Goal: Task Accomplishment & Management: Use online tool/utility

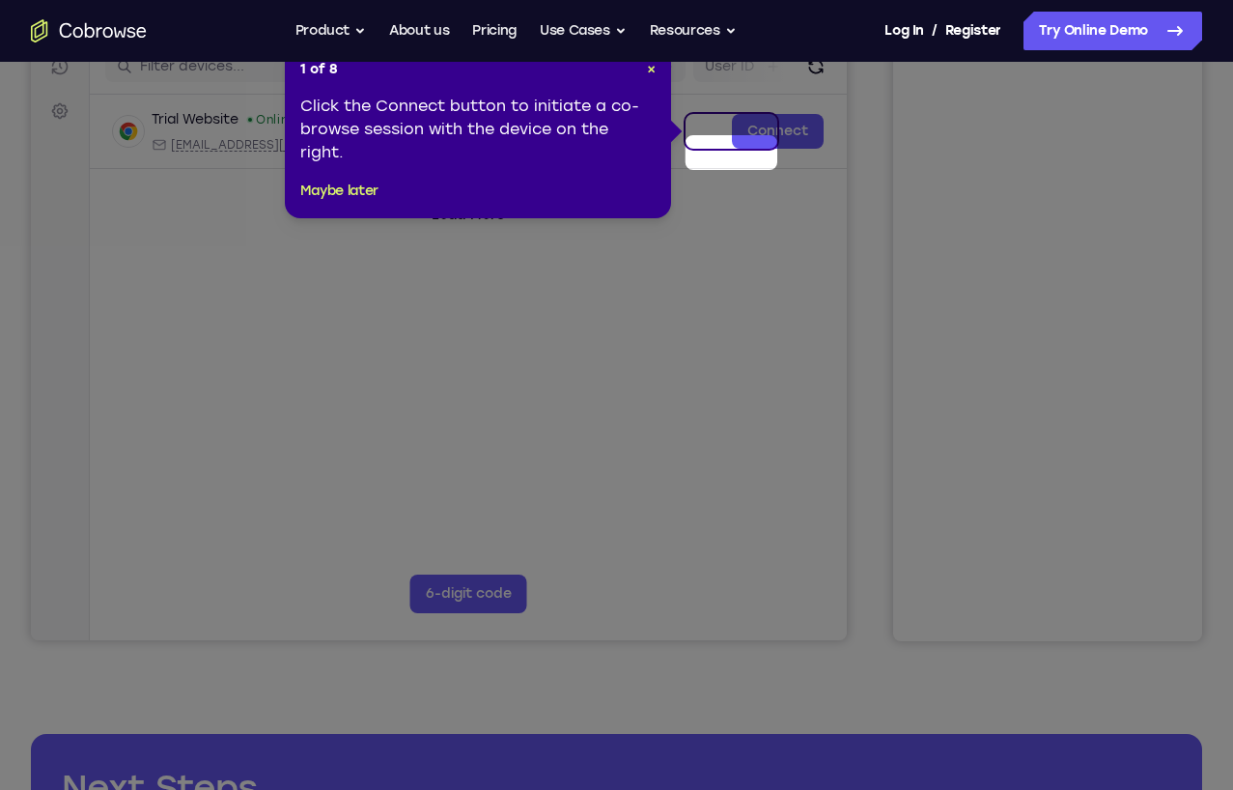
scroll to position [193, 0]
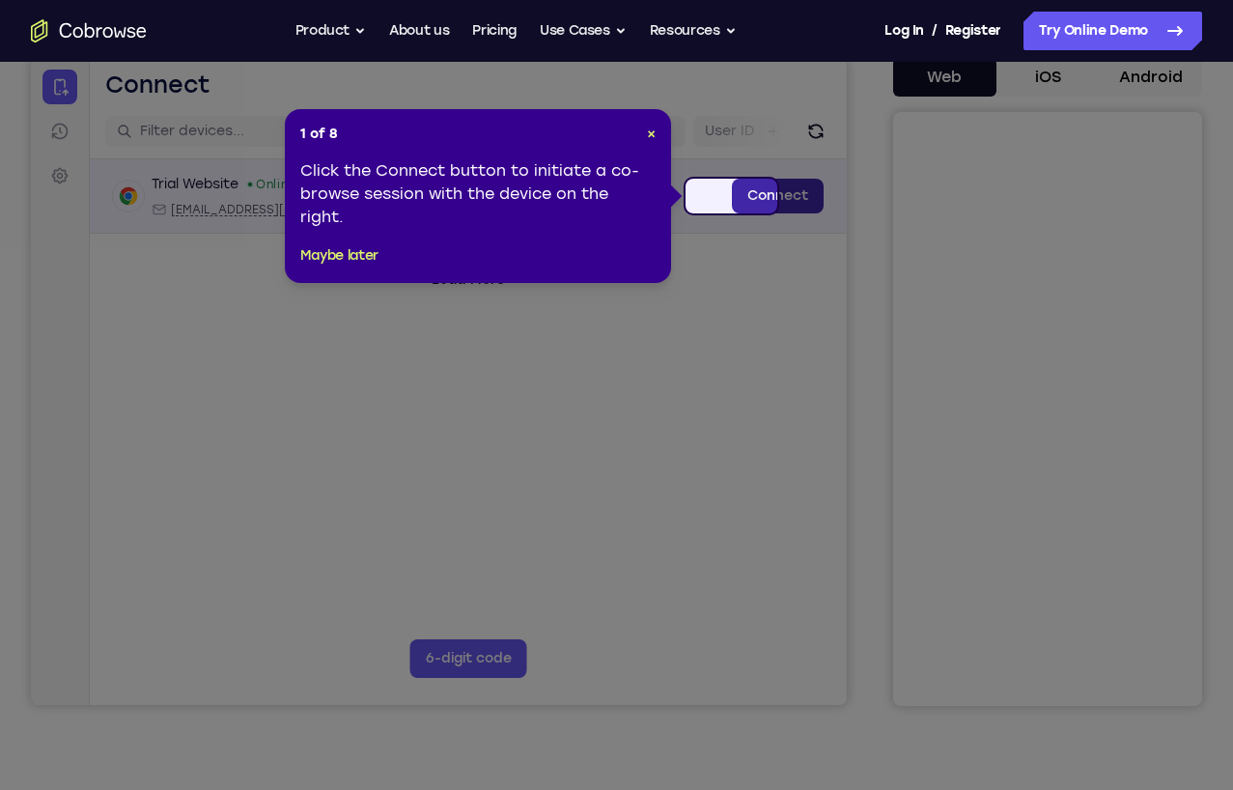
click at [732, 199] on link "Connect" at bounding box center [778, 196] width 92 height 35
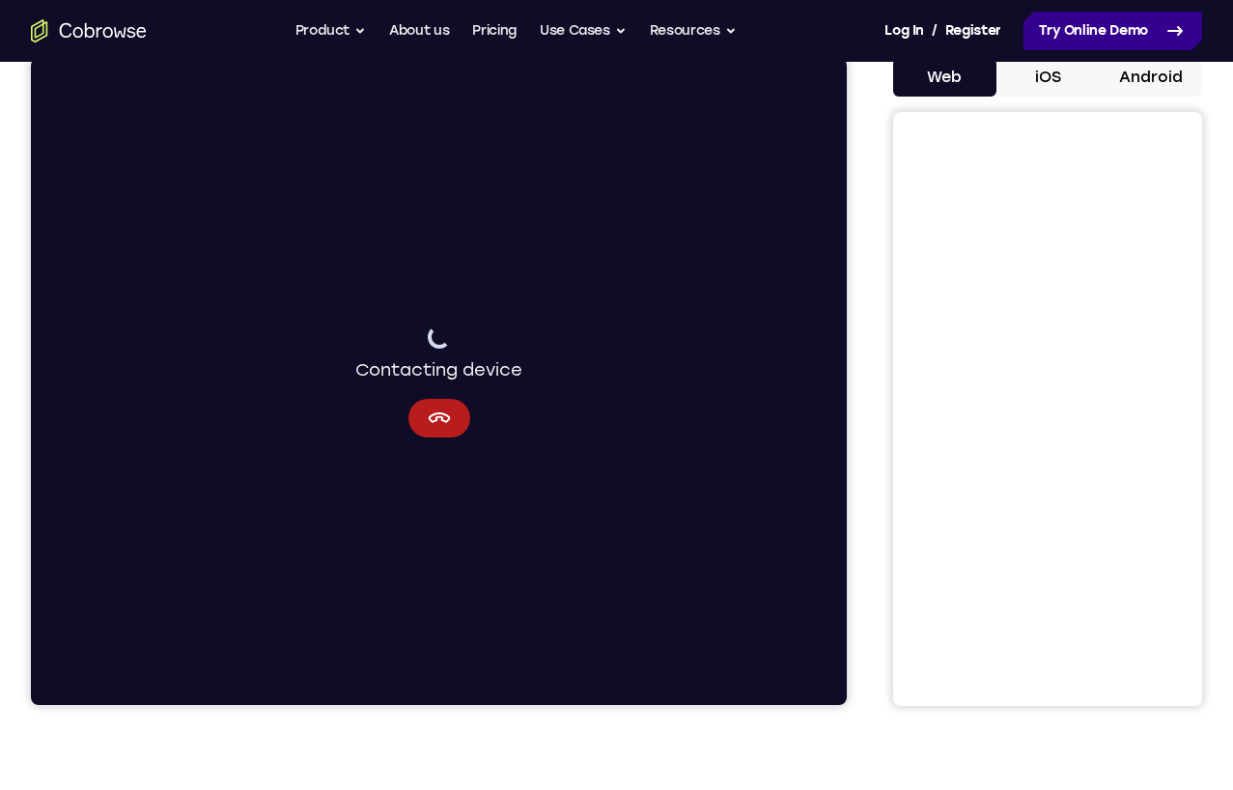
click at [1110, 29] on link "Try Online Demo" at bounding box center [1112, 31] width 179 height 39
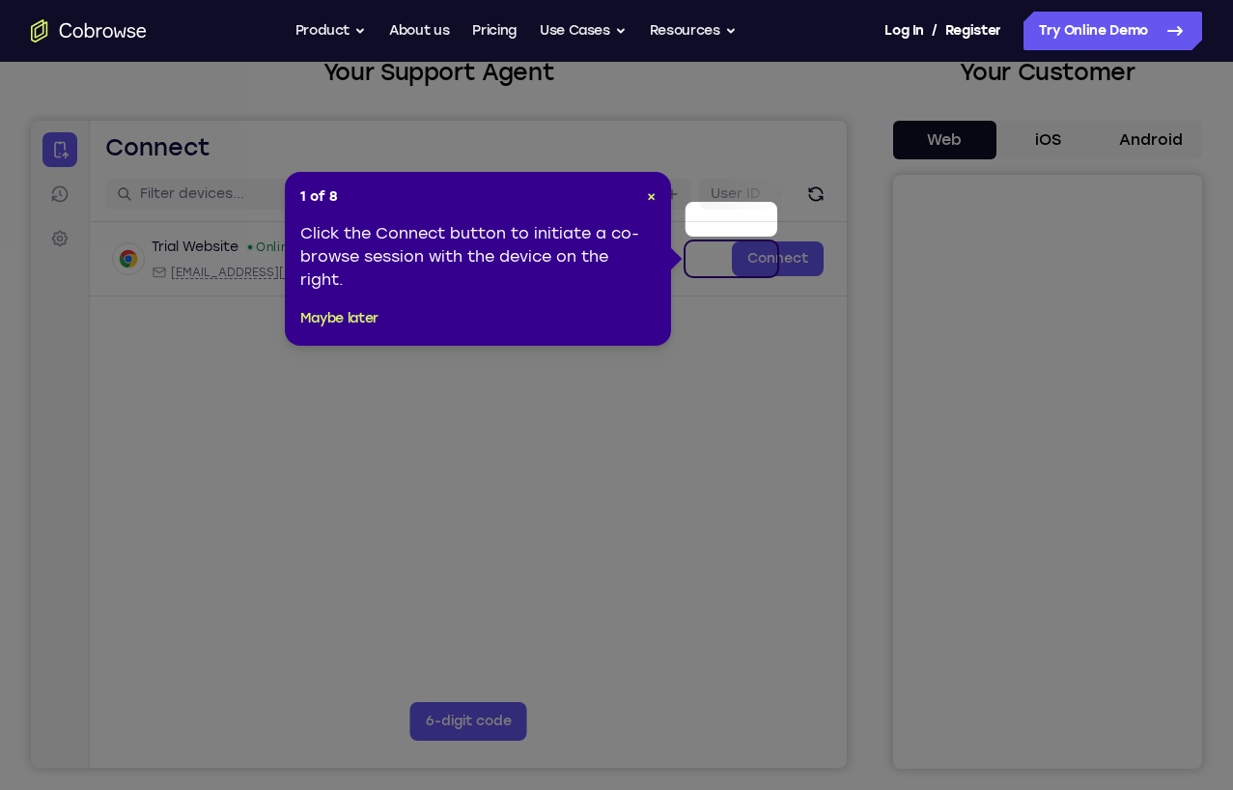
scroll to position [97, 0]
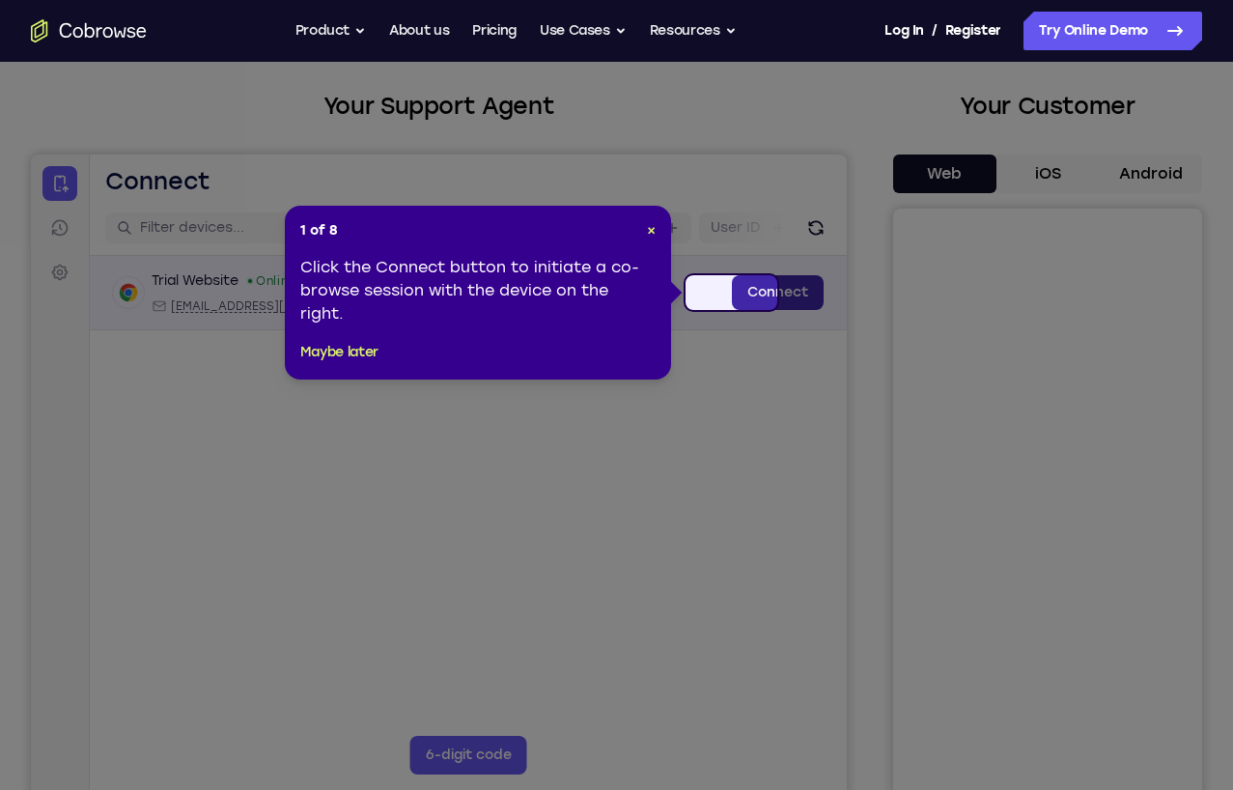
click at [732, 284] on link "Connect" at bounding box center [778, 292] width 92 height 35
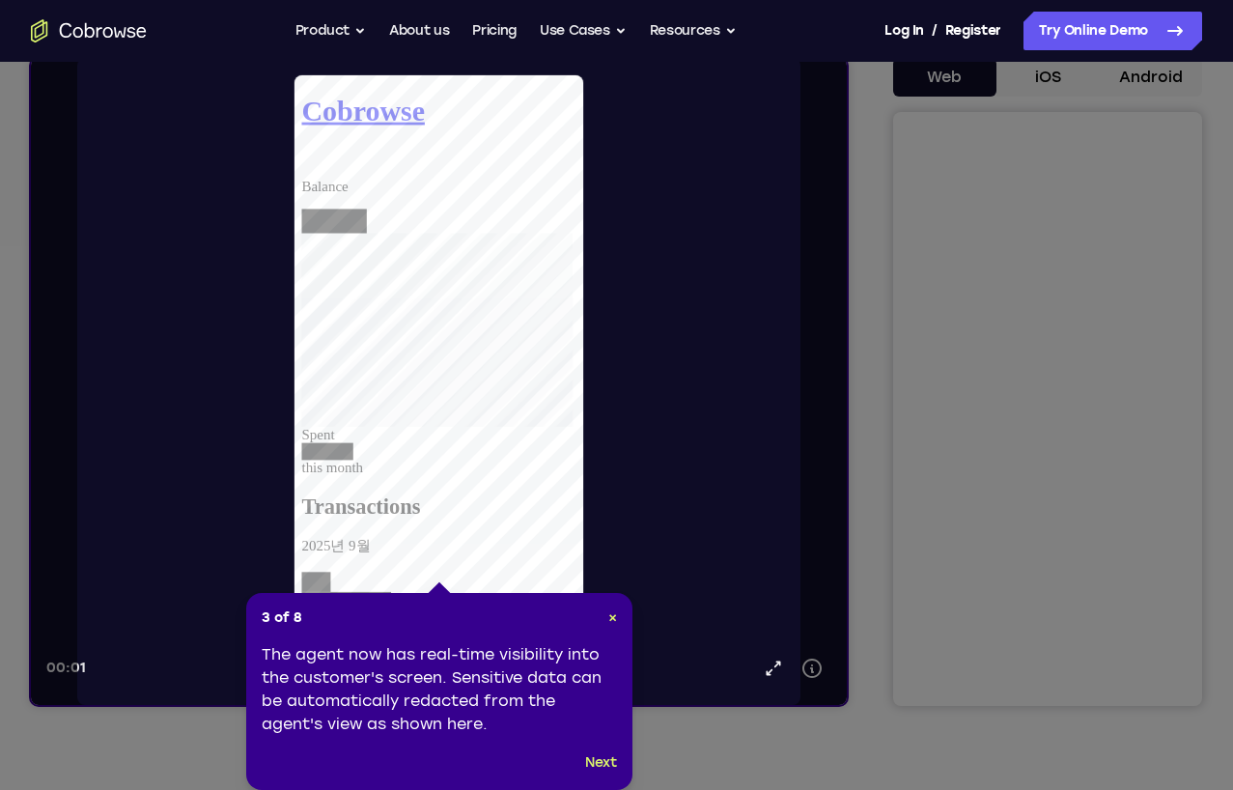
scroll to position [0, 0]
click at [595, 758] on button "Next" at bounding box center [601, 762] width 32 height 23
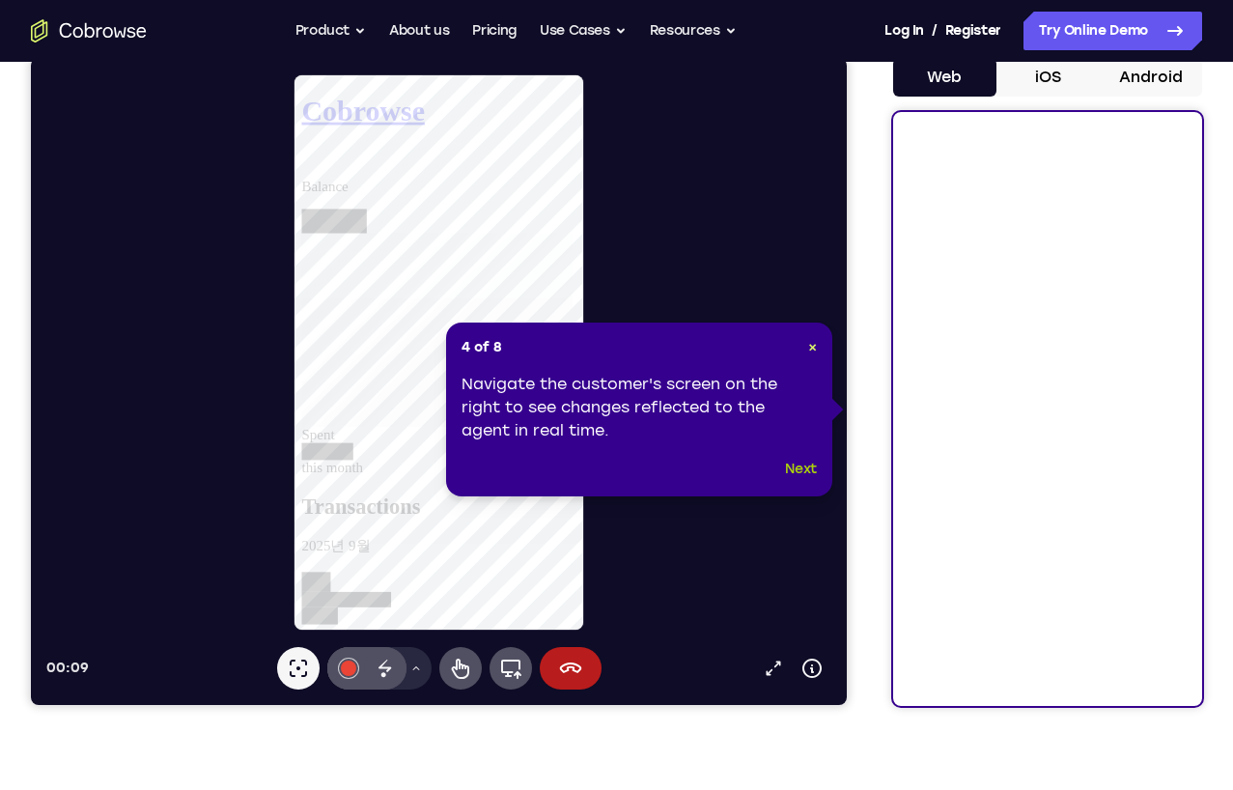
click at [794, 468] on button "Next" at bounding box center [801, 469] width 32 height 23
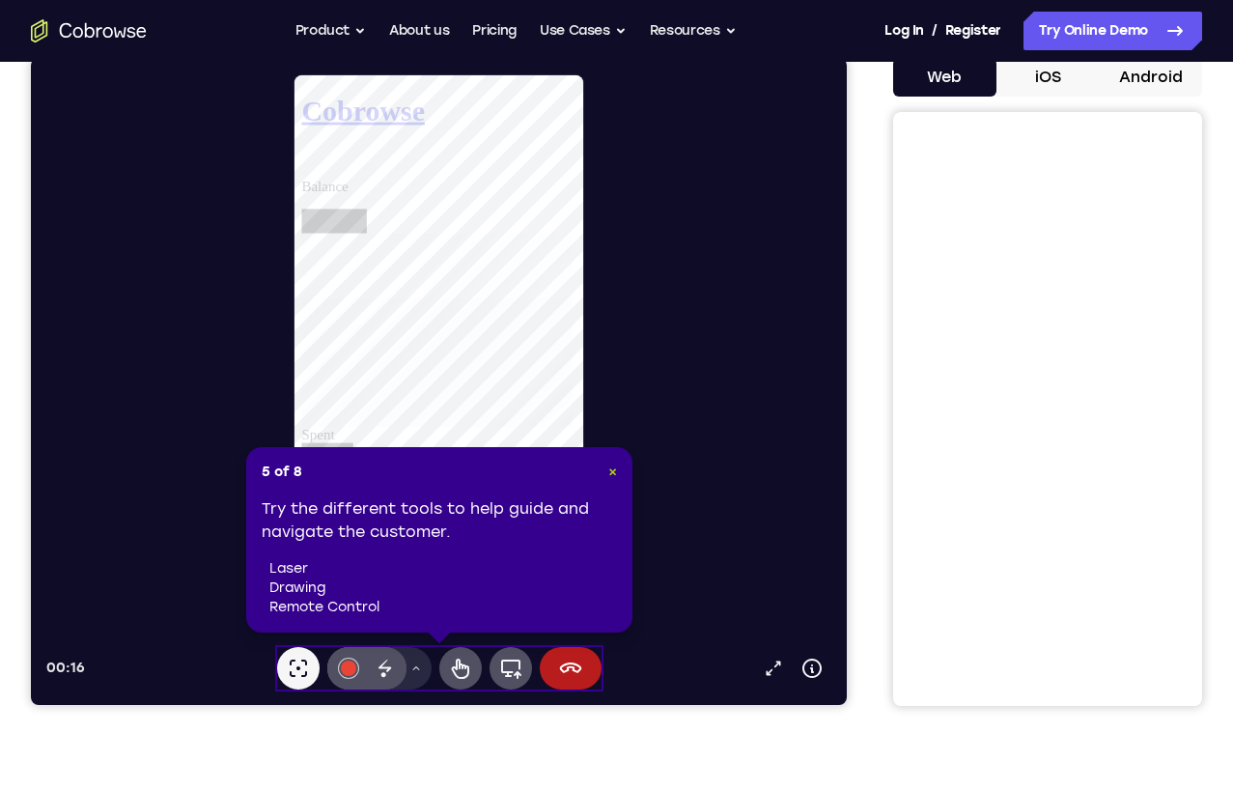
click at [609, 470] on span "×" at bounding box center [612, 471] width 9 height 16
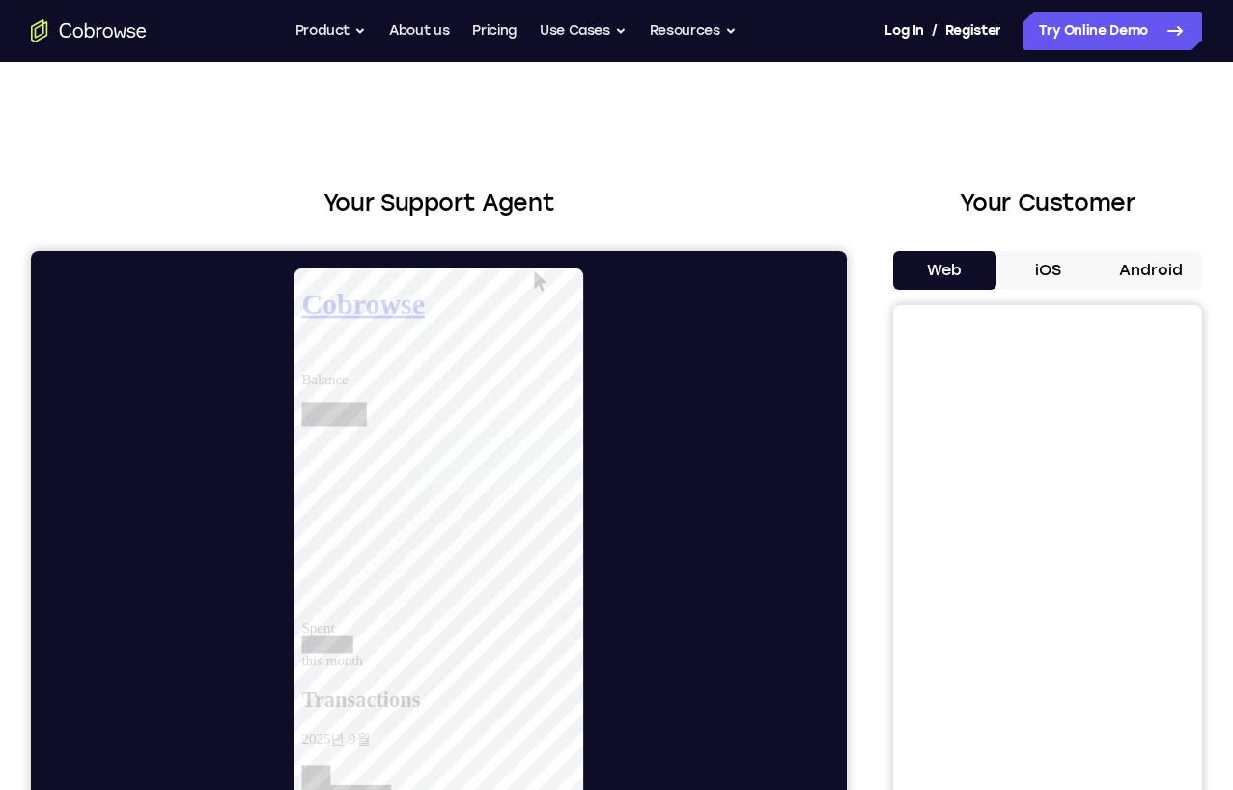
click at [1108, 271] on button "Android" at bounding box center [1149, 270] width 103 height 39
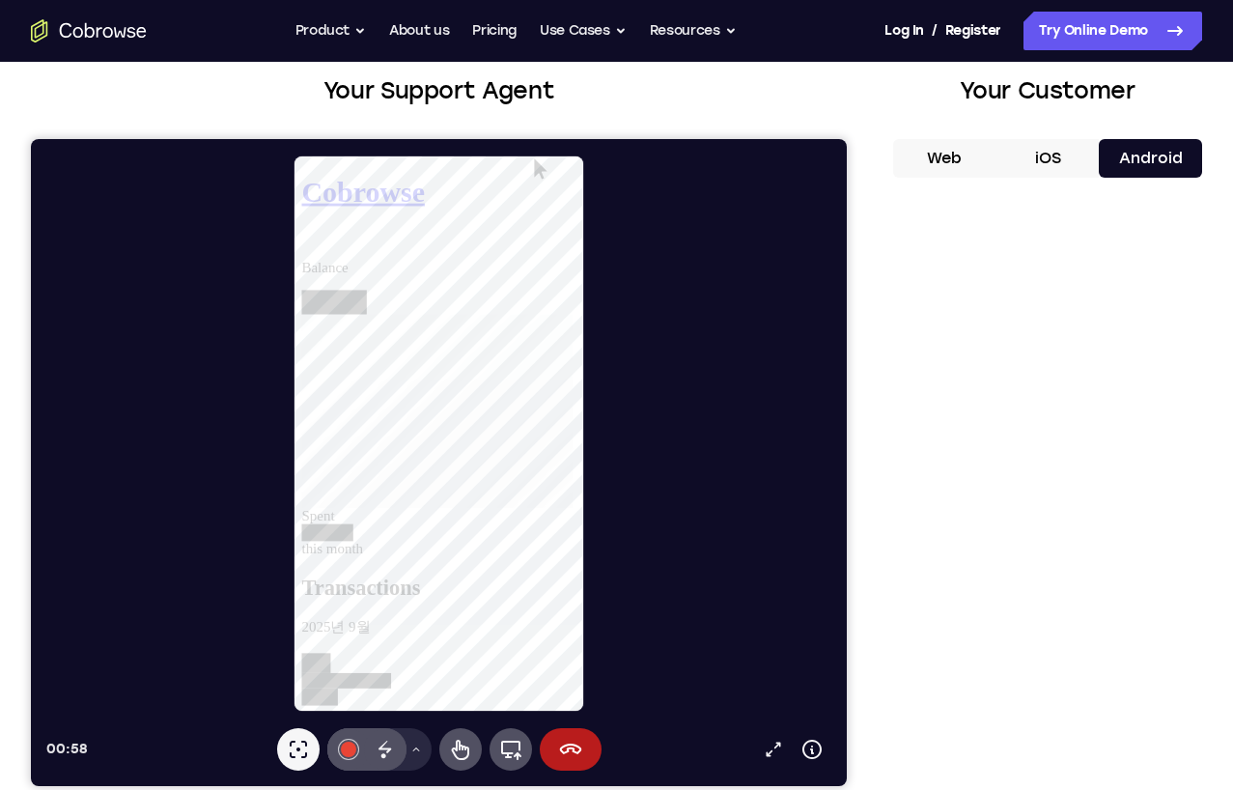
scroll to position [97, 0]
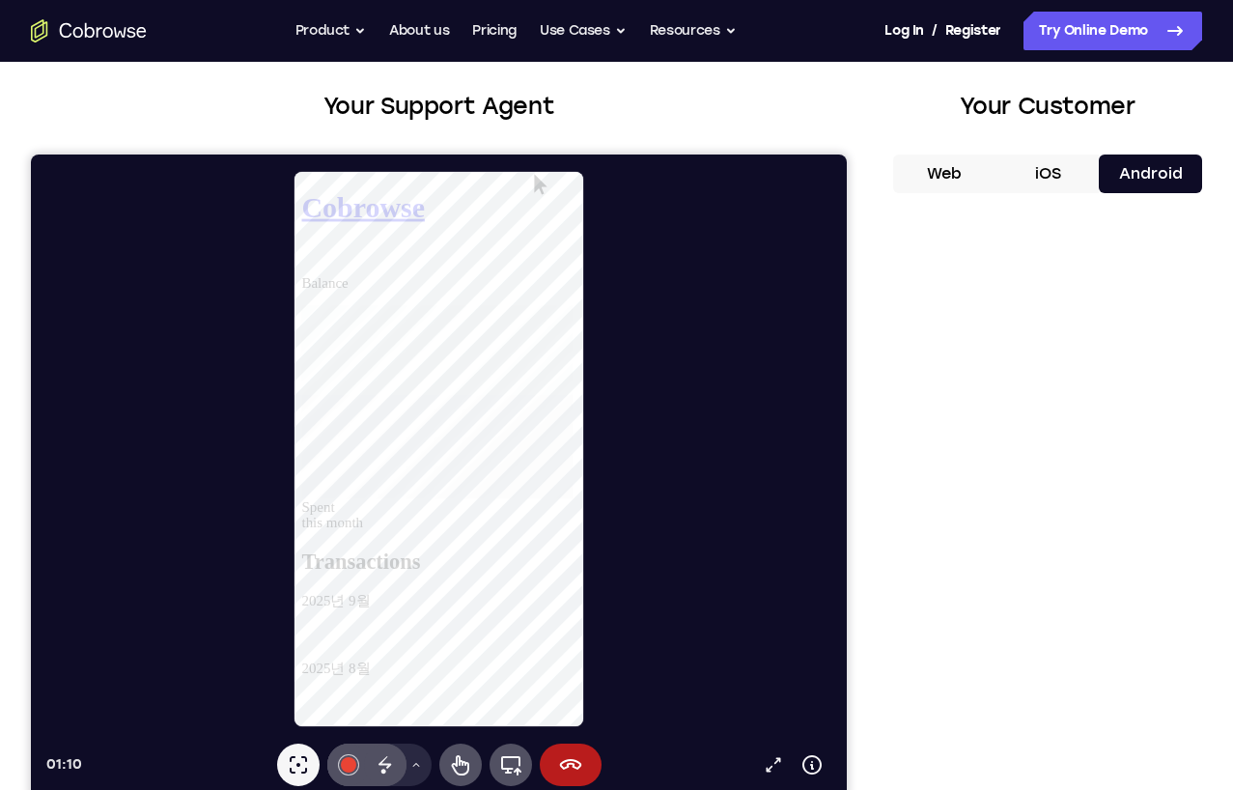
click at [896, 173] on button "Web" at bounding box center [944, 173] width 103 height 39
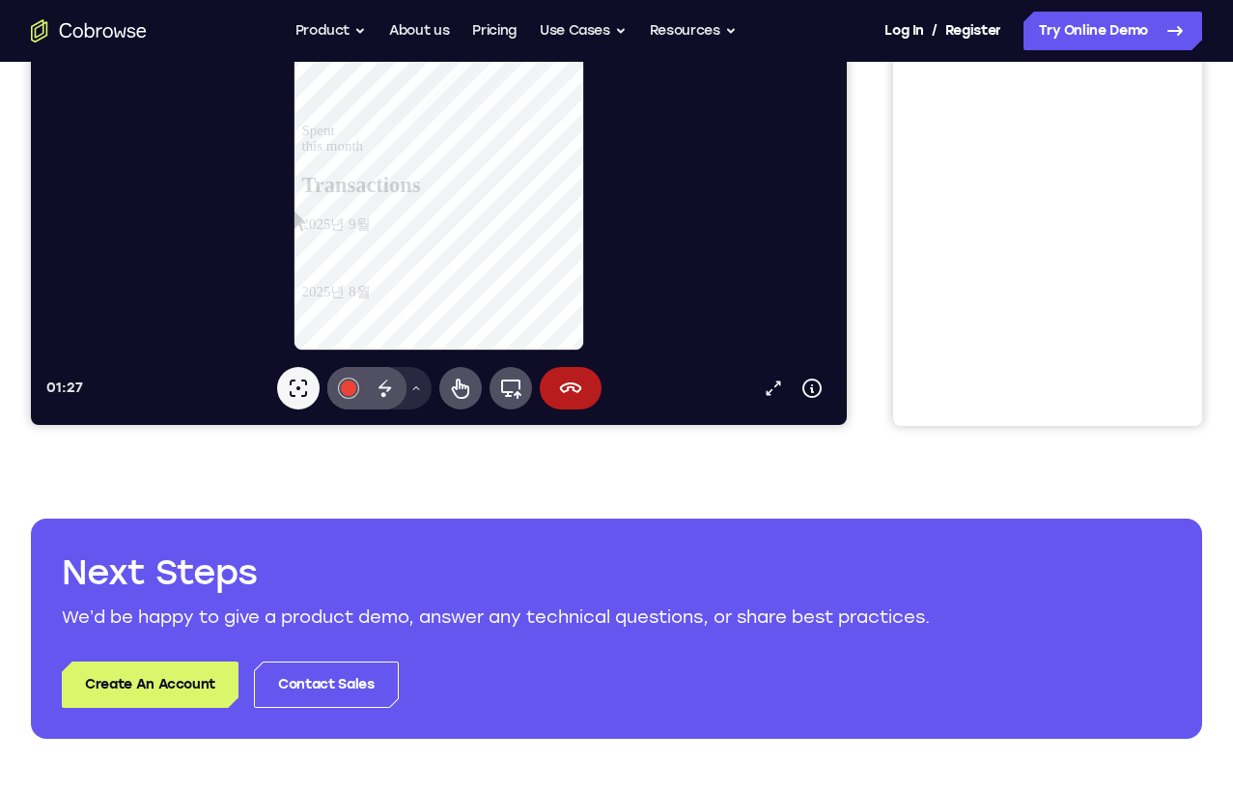
scroll to position [483, 0]
